Goal: Task Accomplishment & Management: Manage account settings

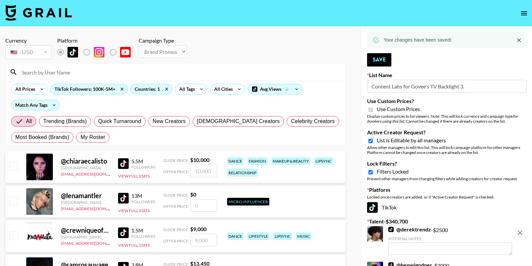
select select "Brand"
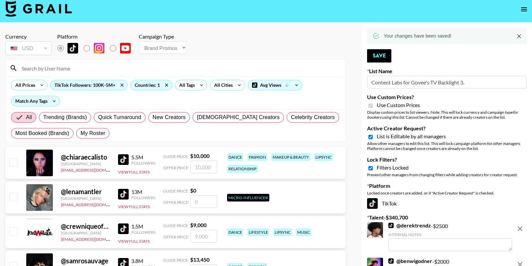
click at [522, 6] on icon "open drawer" at bounding box center [524, 9] width 8 height 8
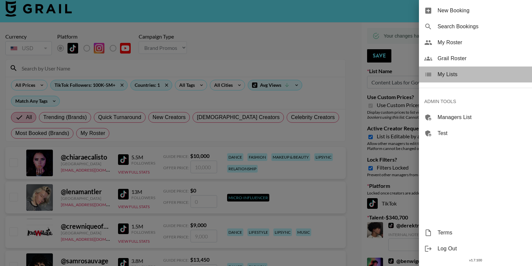
click at [458, 73] on span "My Lists" at bounding box center [481, 74] width 89 height 8
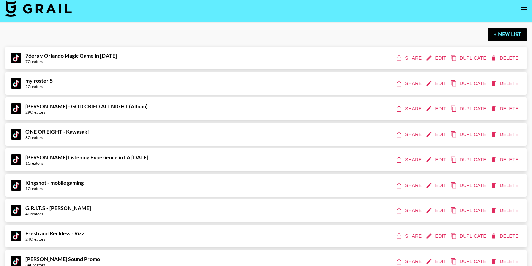
scroll to position [8201, 0]
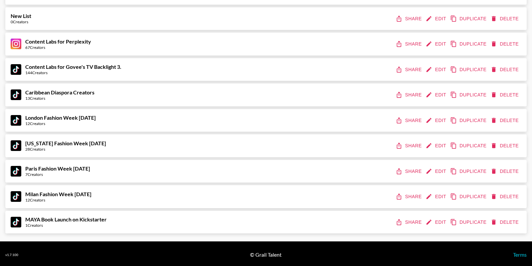
click at [407, 222] on button "Share" at bounding box center [409, 222] width 30 height 12
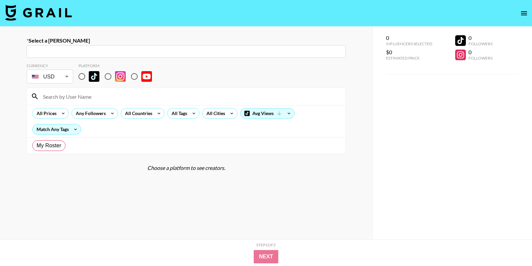
radio input "true"
